Goal: Task Accomplishment & Management: Complete application form

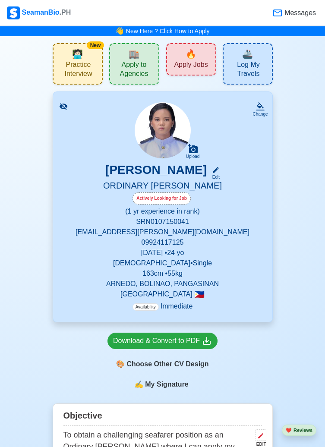
click at [131, 60] on span "🏬" at bounding box center [134, 53] width 11 height 13
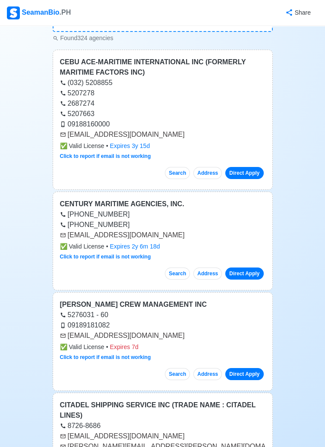
scroll to position [78, 0]
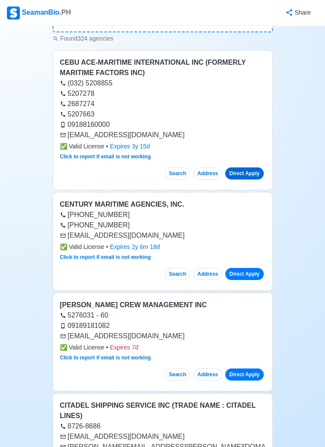
click at [239, 171] on link "Direct Apply" at bounding box center [244, 173] width 38 height 12
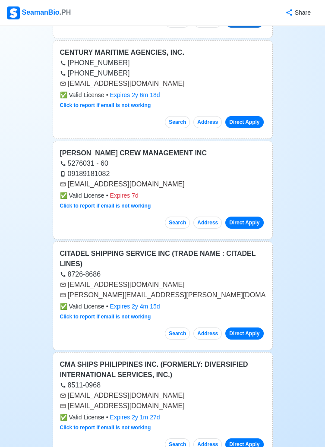
scroll to position [228, 0]
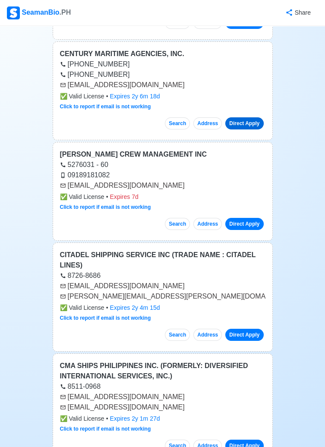
click at [240, 122] on link "Direct Apply" at bounding box center [244, 123] width 38 height 12
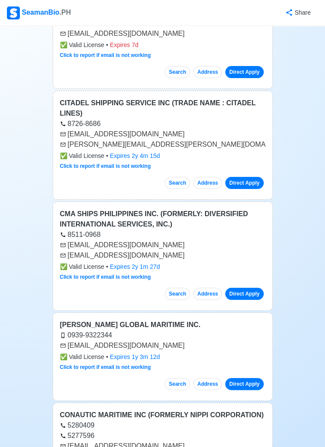
scroll to position [380, 0]
click at [246, 288] on link "Direct Apply" at bounding box center [244, 294] width 38 height 12
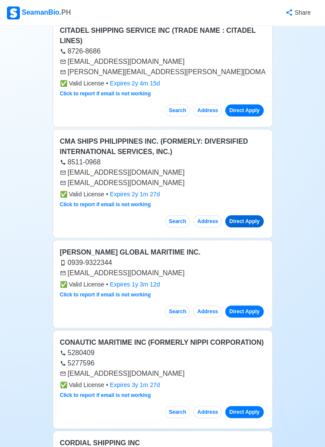
scroll to position [473, 0]
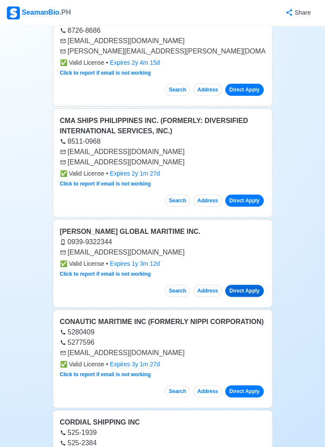
click at [236, 285] on link "Direct Apply" at bounding box center [244, 291] width 38 height 12
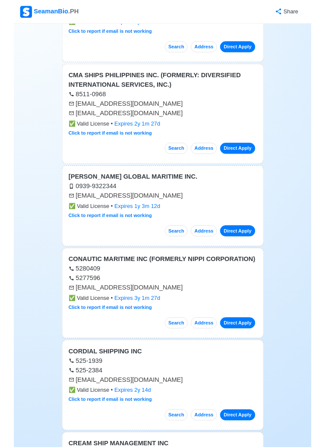
scroll to position [515, 0]
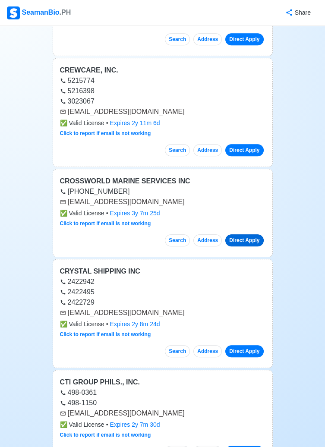
click at [233, 234] on link "Direct Apply" at bounding box center [244, 240] width 38 height 12
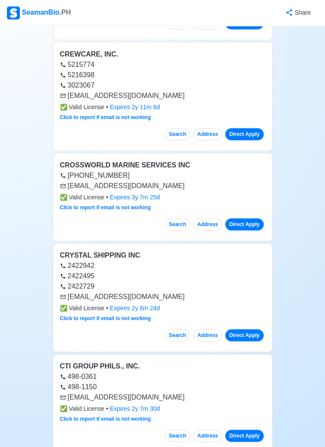
scroll to position [1359, 0]
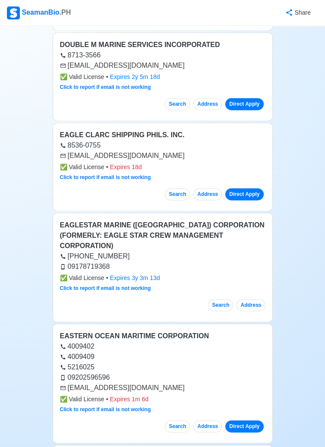
click at [252, 299] on button "Address" at bounding box center [250, 305] width 28 height 12
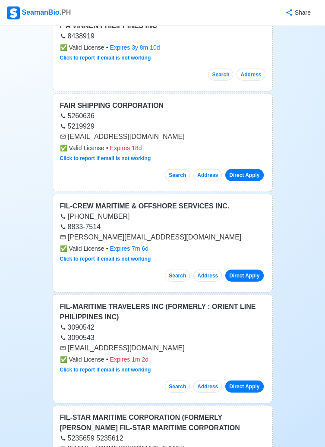
scroll to position [3506, 0]
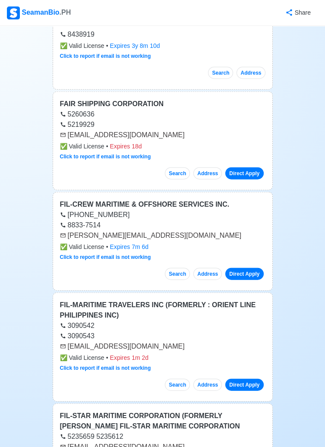
click at [241, 268] on link "Direct Apply" at bounding box center [244, 274] width 38 height 12
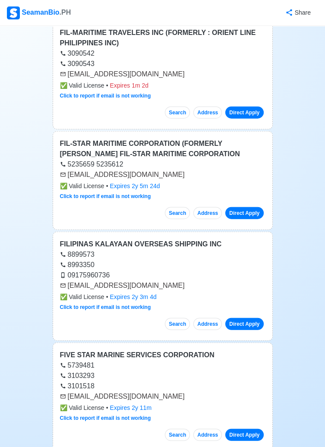
scroll to position [3779, 0]
click at [245, 318] on link "Direct Apply" at bounding box center [244, 324] width 38 height 12
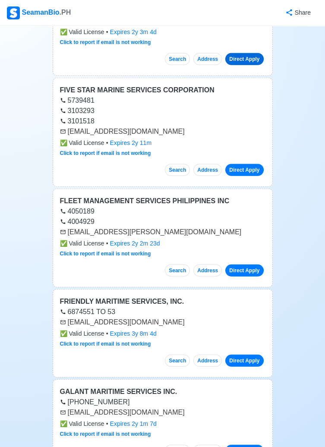
scroll to position [4044, 0]
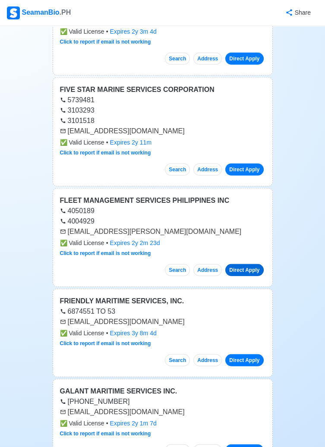
click at [243, 264] on link "Direct Apply" at bounding box center [244, 270] width 38 height 12
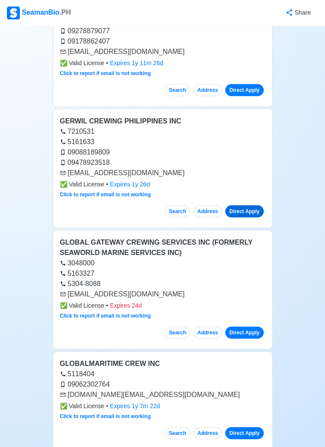
click at [243, 205] on link "Direct Apply" at bounding box center [244, 211] width 38 height 12
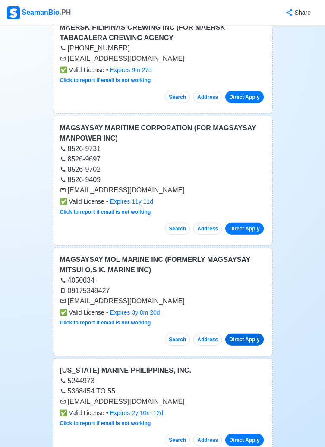
click at [239, 334] on link "Direct Apply" at bounding box center [244, 340] width 38 height 12
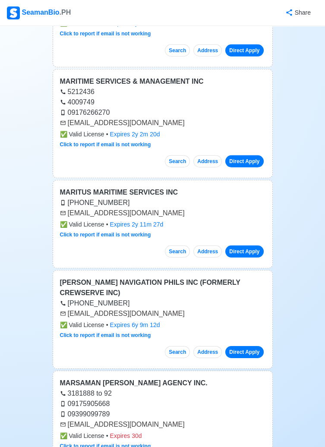
scroll to position [10041, 0]
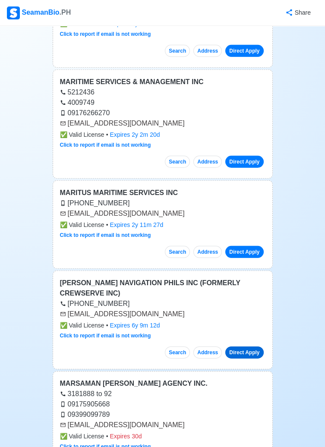
click at [241, 346] on link "Direct Apply" at bounding box center [244, 352] width 38 height 12
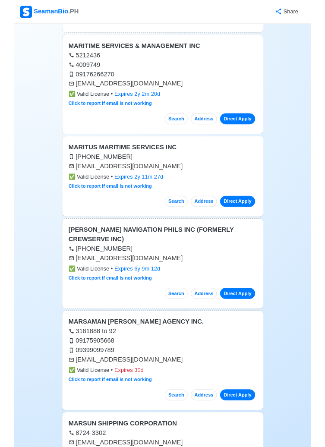
scroll to position [10083, 0]
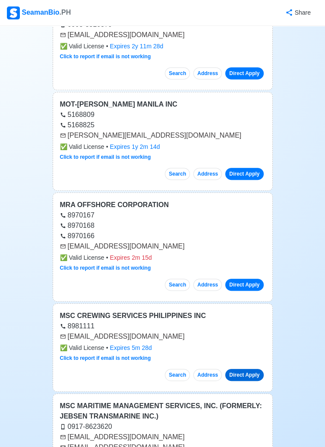
click at [247, 369] on link "Direct Apply" at bounding box center [244, 375] width 38 height 12
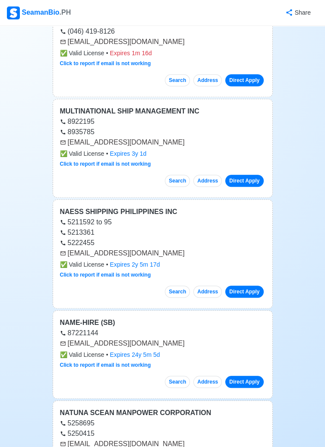
scroll to position [12185, 0]
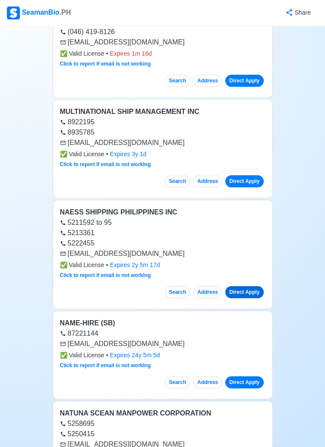
click at [238, 286] on link "Direct Apply" at bounding box center [244, 292] width 38 height 12
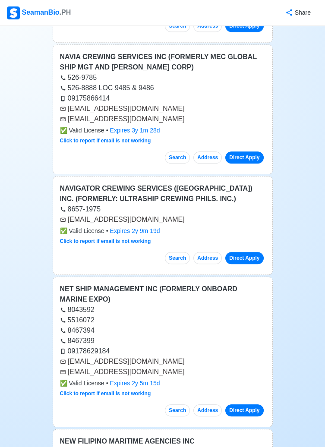
scroll to position [12657, 0]
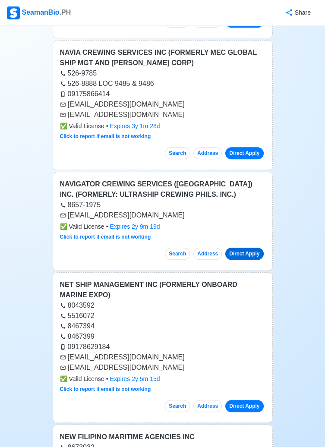
click at [237, 248] on link "Direct Apply" at bounding box center [244, 254] width 38 height 12
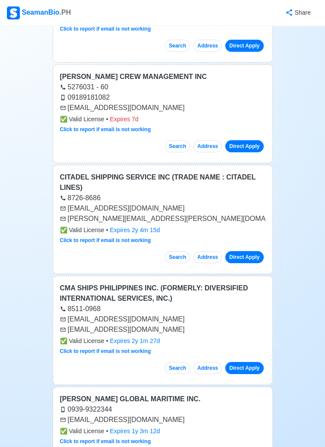
scroll to position [0, 0]
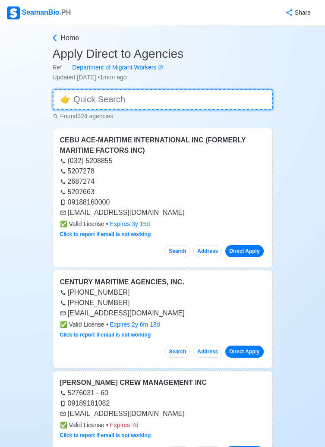
click at [164, 98] on input at bounding box center [163, 99] width 220 height 21
click at [225, 100] on input at bounding box center [163, 99] width 220 height 21
type input "De"
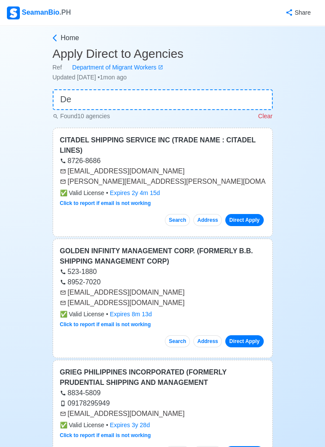
click at [267, 117] on p "Clear" at bounding box center [265, 116] width 14 height 9
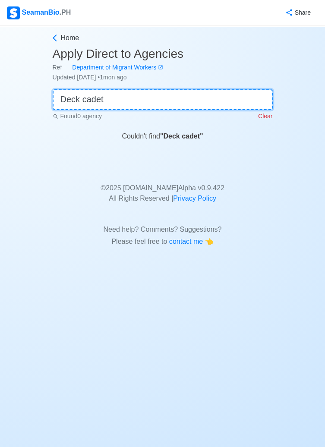
type input "Deck cadet"
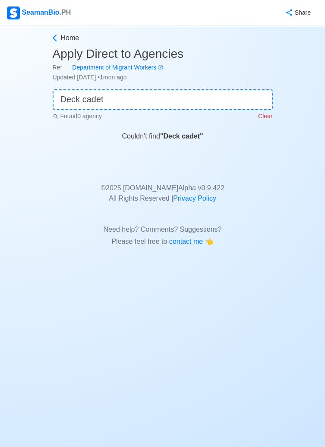
click at [264, 117] on p "Clear" at bounding box center [265, 116] width 14 height 9
click at [266, 118] on div "Found 0 agency Clear" at bounding box center [163, 115] width 220 height 11
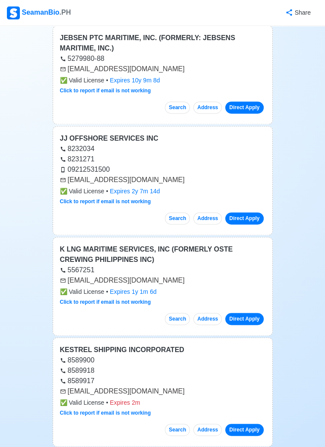
scroll to position [9108, 0]
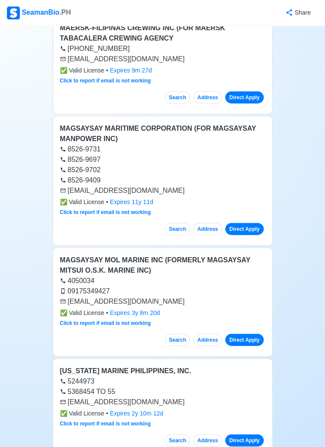
click at [107, 204] on div "MAGSAYSAY MARITIME CORPORATION (FOR MAGSAYSAY MANPOWER INC) 8526-9731 8526-9697…" at bounding box center [163, 181] width 220 height 130
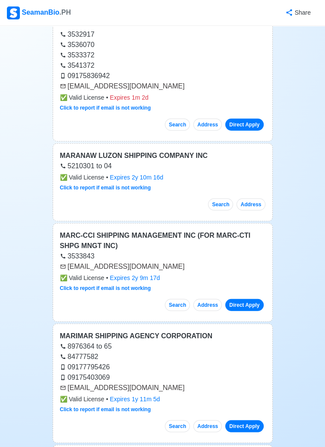
scroll to position [9669, 0]
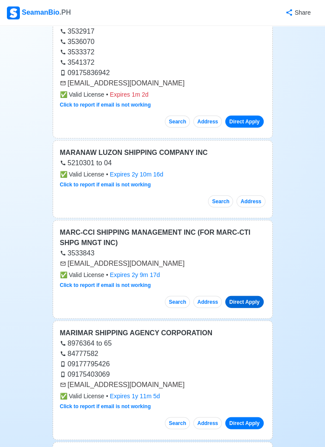
click at [243, 296] on link "Direct Apply" at bounding box center [244, 302] width 38 height 12
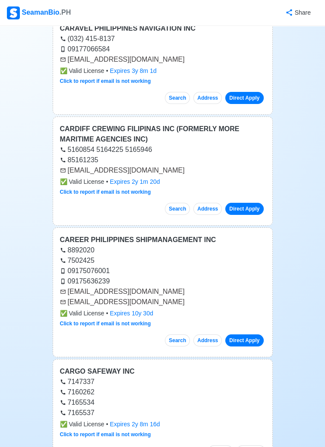
scroll to position [33855, 0]
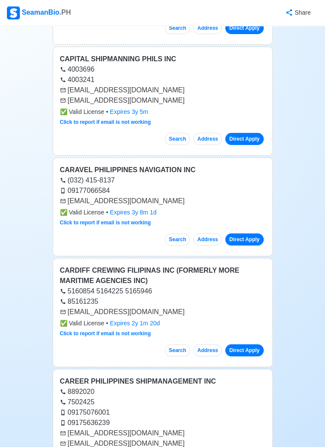
scroll to position [33711, 0]
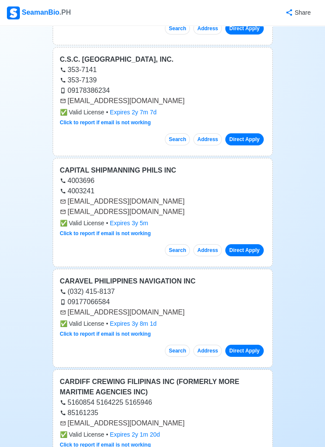
scroll to position [33602, 0]
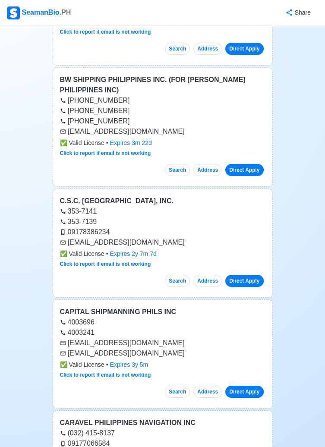
scroll to position [33457, 0]
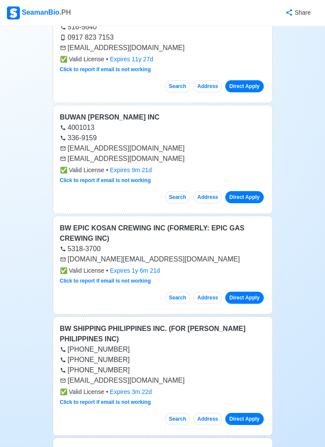
scroll to position [33207, 0]
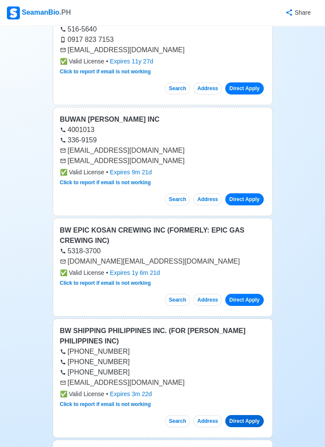
click at [243, 415] on link "Direct Apply" at bounding box center [244, 421] width 38 height 12
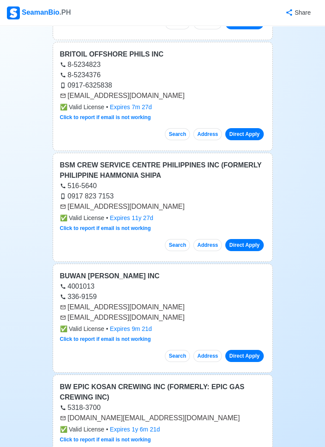
scroll to position [33050, 0]
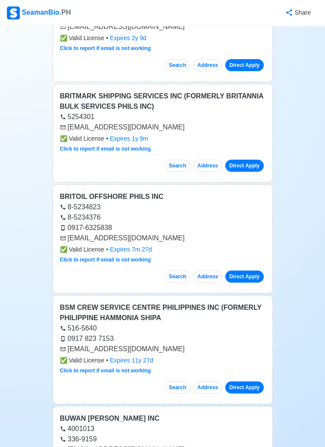
scroll to position [32872, 0]
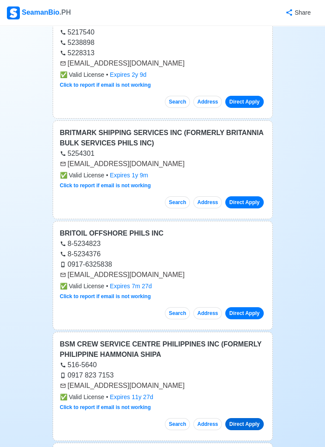
click at [240, 418] on link "Direct Apply" at bounding box center [244, 424] width 38 height 12
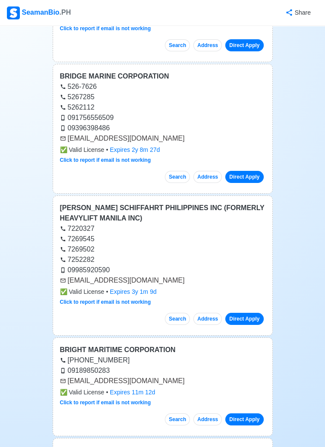
scroll to position [32438, 0]
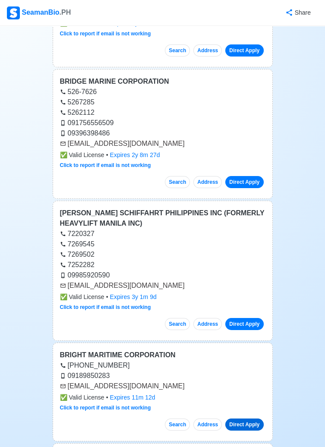
click at [239, 419] on link "Direct Apply" at bounding box center [244, 425] width 38 height 12
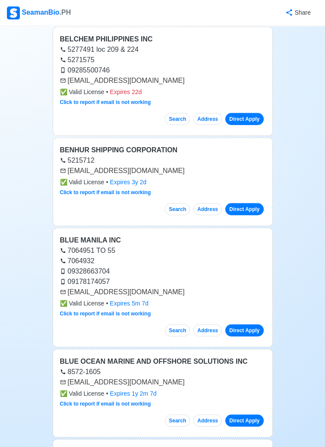
scroll to position [31779, 0]
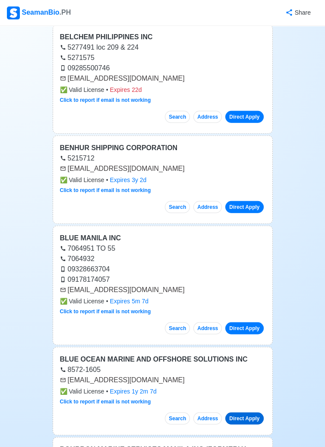
click at [241, 413] on link "Direct Apply" at bounding box center [244, 419] width 38 height 12
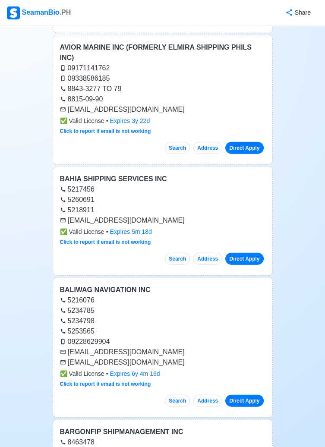
scroll to position [31171, 0]
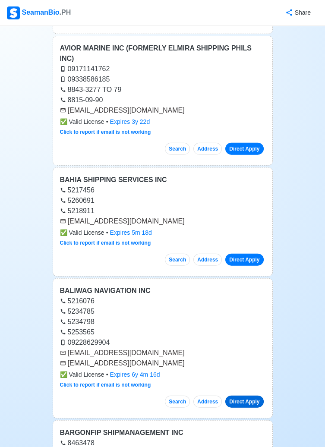
click at [239, 396] on link "Direct Apply" at bounding box center [244, 402] width 38 height 12
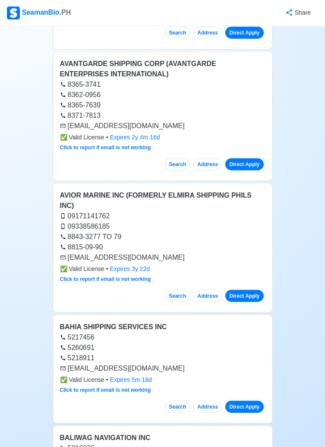
scroll to position [31020, 0]
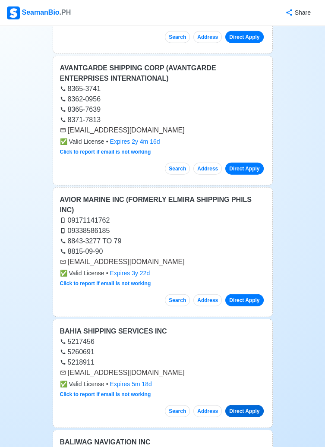
click at [241, 405] on link "Direct Apply" at bounding box center [244, 411] width 38 height 12
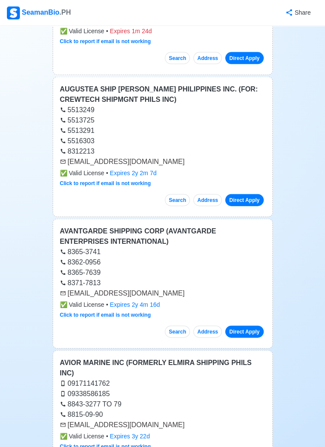
scroll to position [30856, 0]
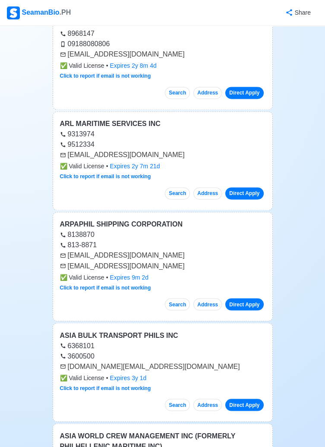
scroll to position [30066, 0]
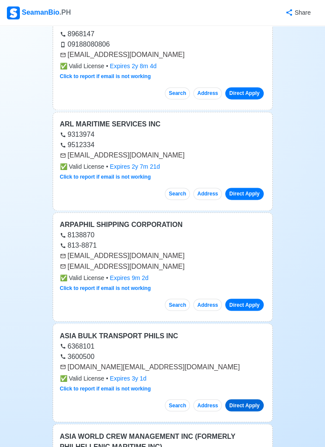
click at [250, 399] on link "Direct Apply" at bounding box center [244, 405] width 38 height 12
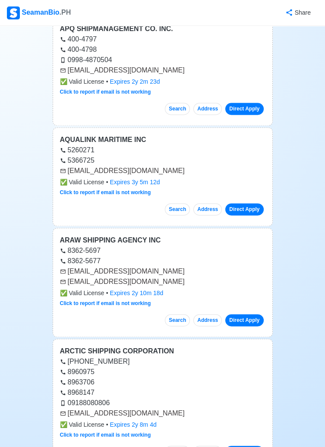
scroll to position [29701, 0]
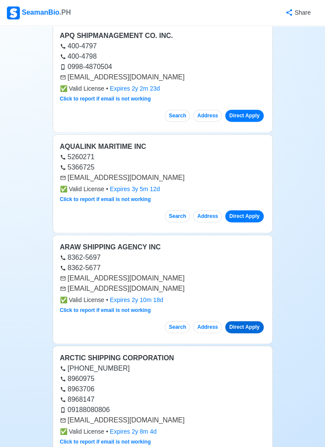
click at [233, 321] on link "Direct Apply" at bounding box center [244, 327] width 38 height 12
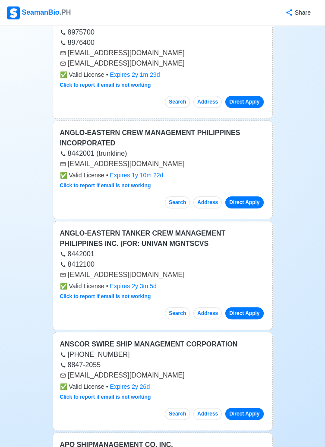
scroll to position [29292, 0]
click at [236, 307] on link "Direct Apply" at bounding box center [244, 313] width 38 height 12
click at [246, 408] on link "Direct Apply" at bounding box center [244, 414] width 38 height 12
click at [242, 307] on link "Direct Apply" at bounding box center [244, 313] width 38 height 12
click at [240, 307] on link "Direct Apply" at bounding box center [244, 313] width 38 height 12
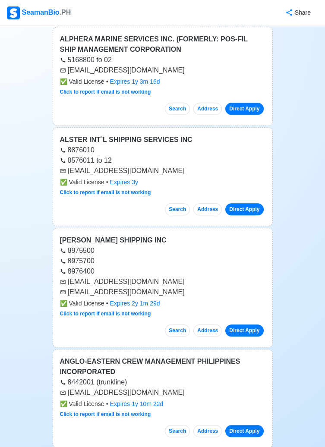
scroll to position [29061, 0]
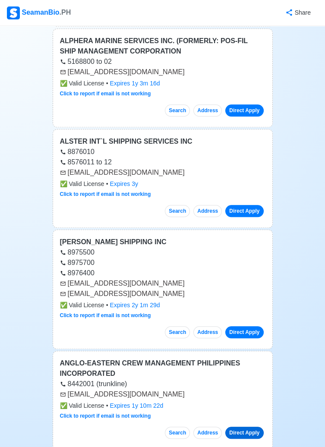
click at [239, 427] on link "Direct Apply" at bounding box center [244, 433] width 38 height 12
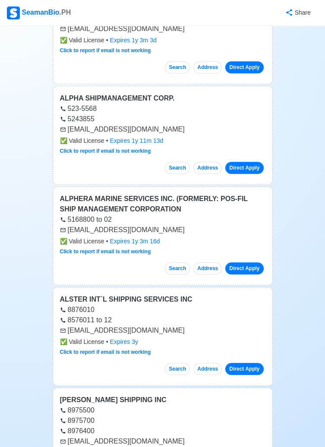
scroll to position [28904, 0]
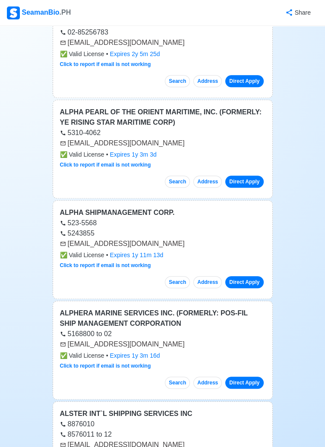
scroll to position [28787, 0]
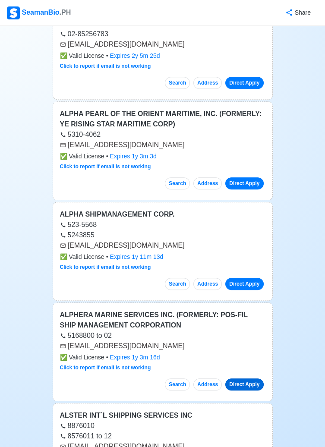
click at [243, 378] on link "Direct Apply" at bounding box center [244, 384] width 38 height 12
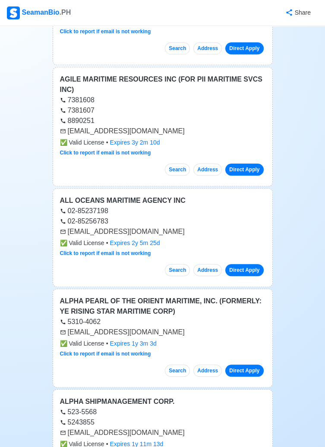
scroll to position [28595, 0]
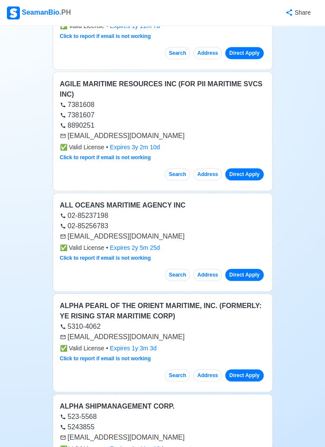
click at [239, 369] on link "Direct Apply" at bounding box center [244, 375] width 38 height 12
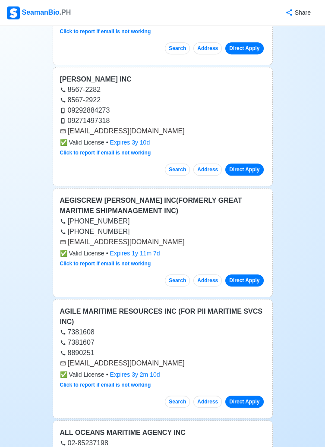
scroll to position [28367, 0]
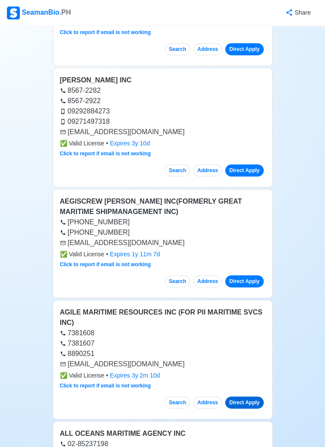
click at [240, 397] on link "Direct Apply" at bounding box center [244, 403] width 38 height 12
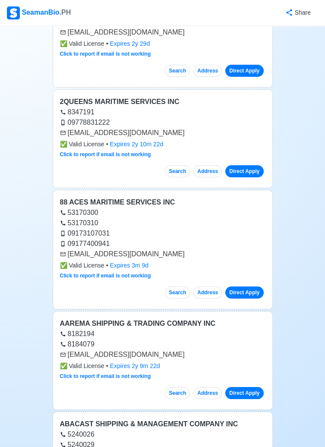
scroll to position [27666, 0]
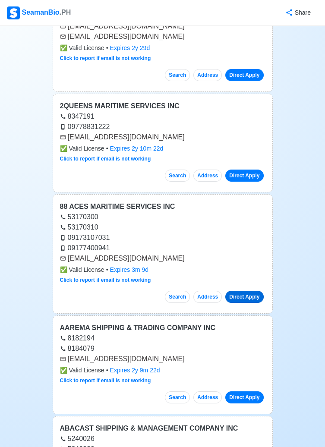
click at [240, 291] on link "Direct Apply" at bounding box center [244, 297] width 38 height 12
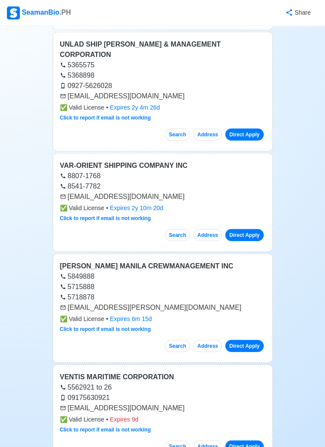
scroll to position [25959, 0]
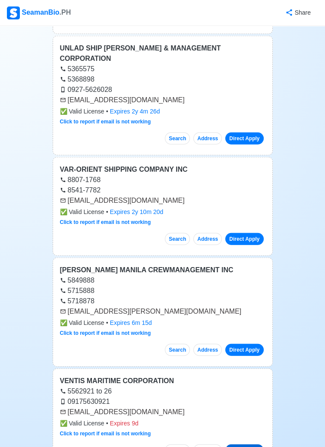
click at [246, 444] on link "Direct Apply" at bounding box center [244, 450] width 38 height 12
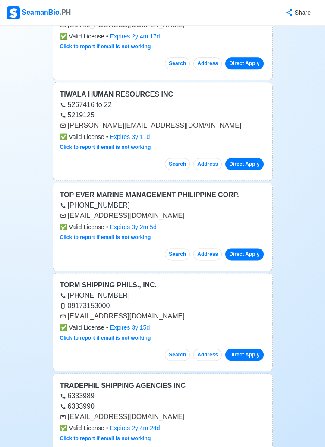
scroll to position [23907, 0]
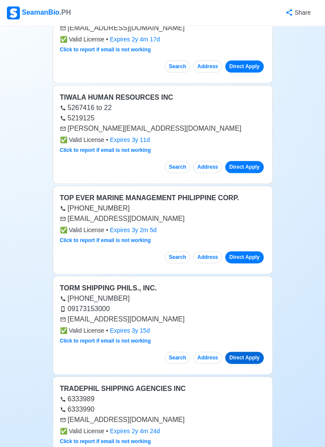
click at [243, 352] on link "Direct Apply" at bounding box center [244, 358] width 38 height 12
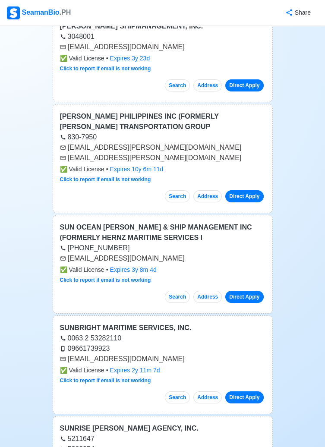
scroll to position [22246, 0]
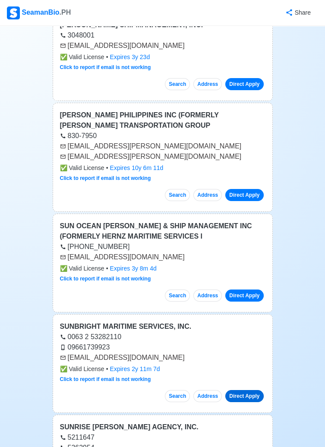
click at [246, 390] on link "Direct Apply" at bounding box center [244, 396] width 38 height 12
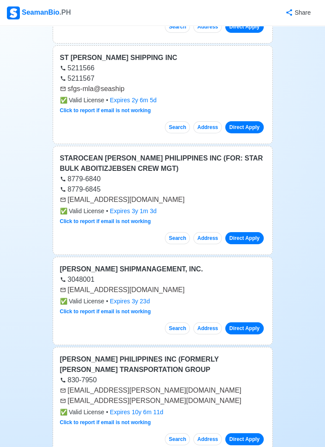
scroll to position [22000, 0]
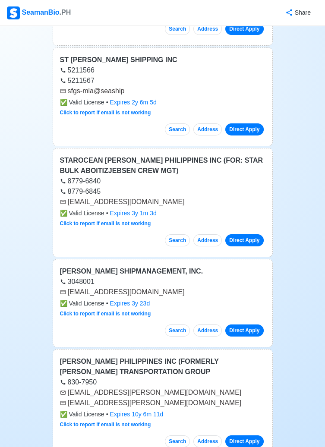
click at [248, 324] on link "Direct Apply" at bounding box center [244, 330] width 38 height 12
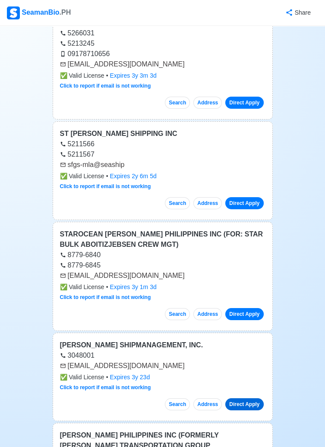
scroll to position [21915, 0]
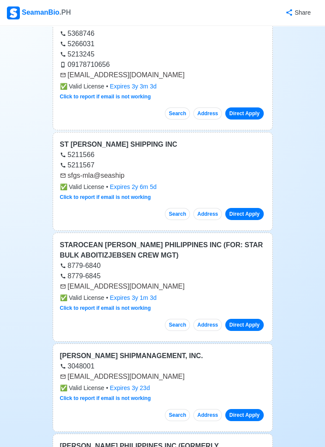
click at [236, 312] on div "Direct Apply" at bounding box center [243, 321] width 43 height 19
click at [239, 319] on link "Direct Apply" at bounding box center [244, 325] width 38 height 12
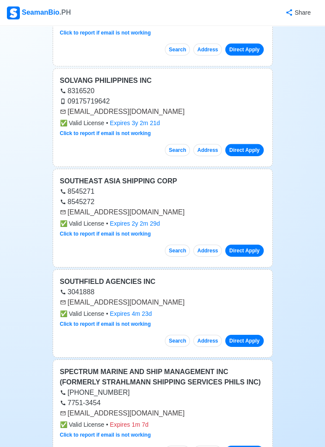
scroll to position [21224, 0]
click at [242, 446] on link "Direct Apply" at bounding box center [244, 452] width 38 height 12
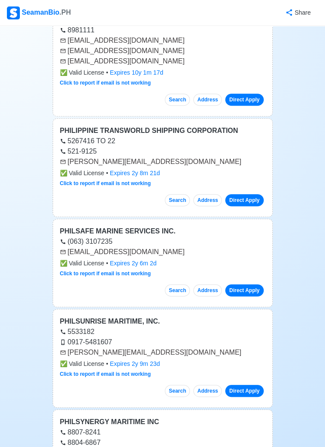
scroll to position [17033, 0]
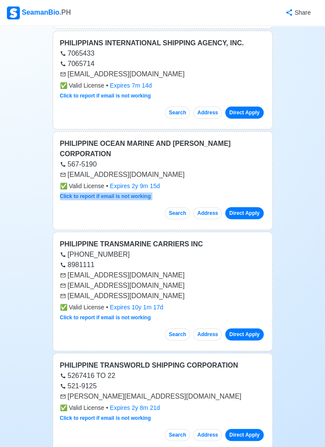
click at [183, 131] on div "PHILIPPINE OCEAN MARINE AND [PERSON_NAME] CORPORATION 567-5190 [EMAIL_ADDRESS][…" at bounding box center [163, 180] width 220 height 99
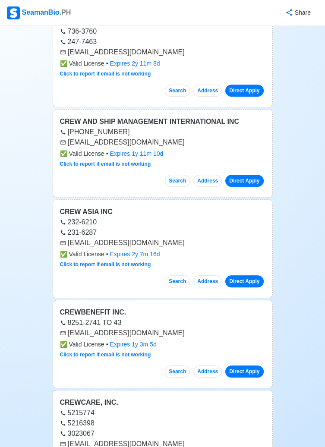
scroll to position [0, 0]
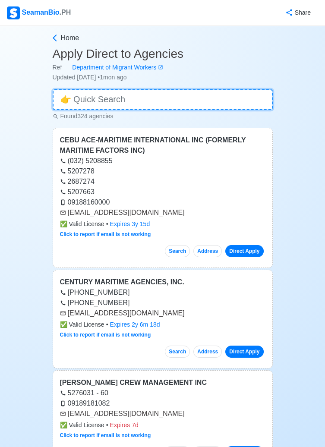
click at [115, 101] on input at bounding box center [163, 99] width 220 height 21
click at [85, 96] on input "s" at bounding box center [163, 99] width 220 height 21
type input "s"
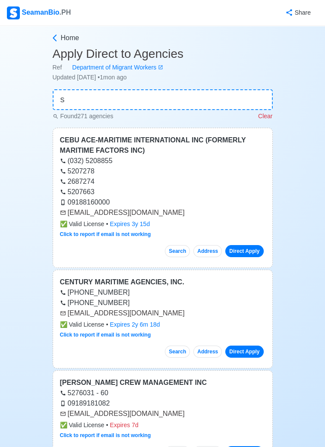
click at [264, 115] on p "Clear" at bounding box center [265, 116] width 14 height 9
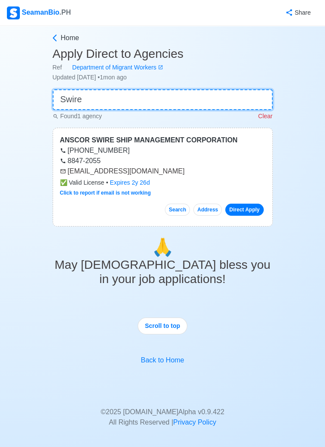
type input "Swire"
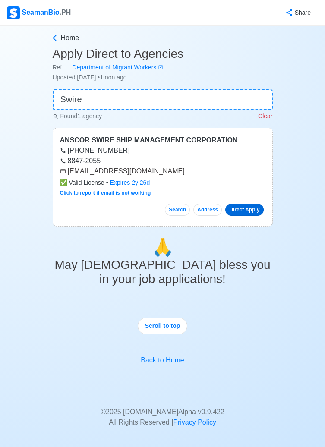
click at [244, 208] on link "Direct Apply" at bounding box center [244, 210] width 38 height 12
